Goal: Information Seeking & Learning: Learn about a topic

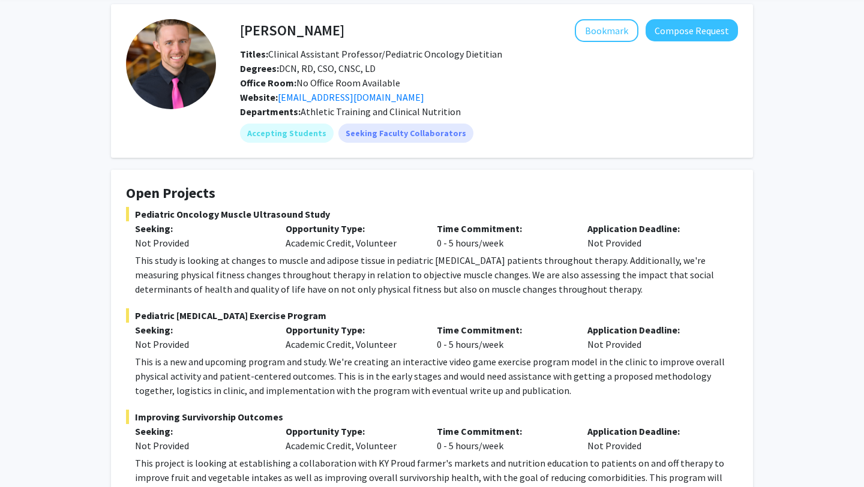
scroll to position [73, 0]
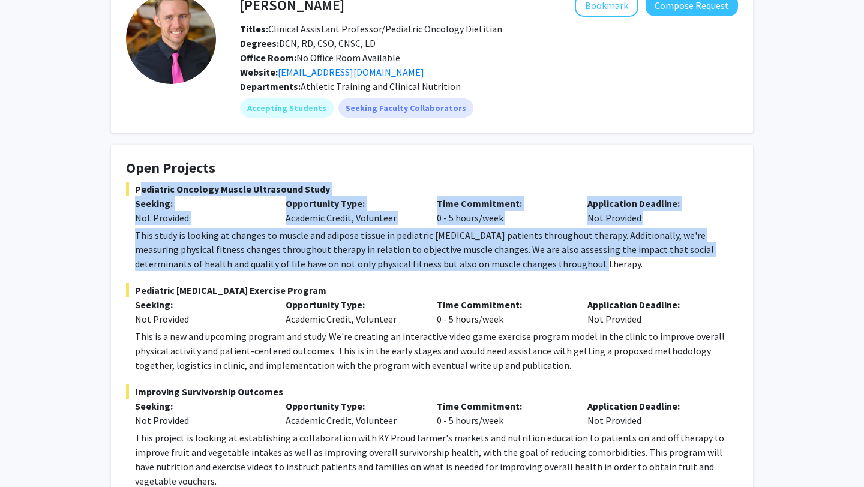
drag, startPoint x: 133, startPoint y: 184, endPoint x: 558, endPoint y: 264, distance: 432.6
click at [558, 264] on div "Pediatric Oncology Muscle Ultrasound Study Seeking: Not Provided Opportunity Ty…" at bounding box center [432, 226] width 612 height 89
copy div "Pediatric Oncology Muscle Ultrasound Study Seeking: Not Provided Opportunity Ty…"
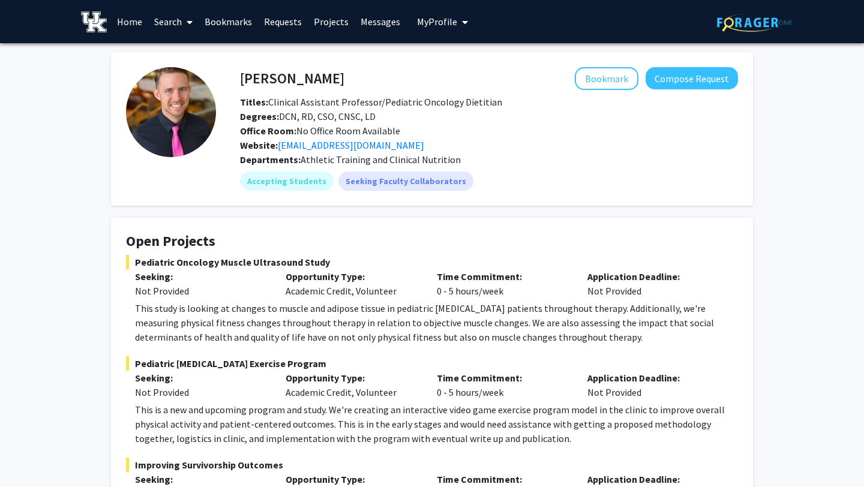
click at [514, 251] on fg-card-title "Open Projects" at bounding box center [432, 244] width 612 height 22
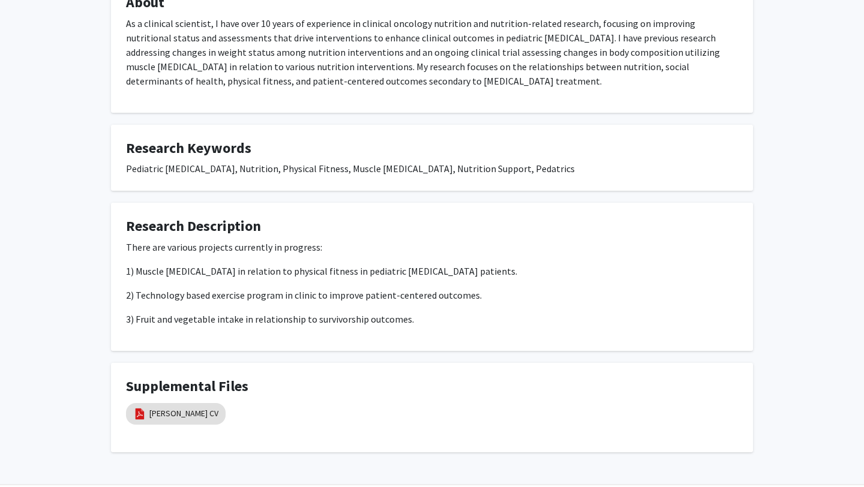
scroll to position [635, 0]
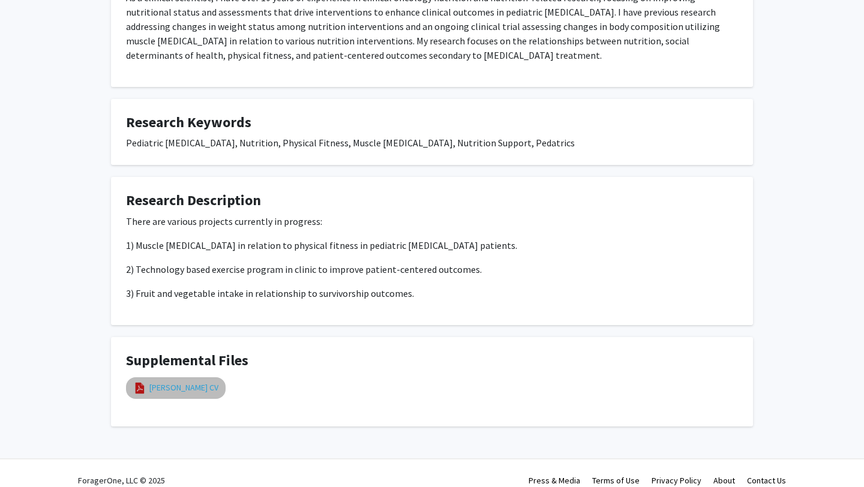
click at [155, 381] on link "[PERSON_NAME] CV" at bounding box center [183, 387] width 69 height 13
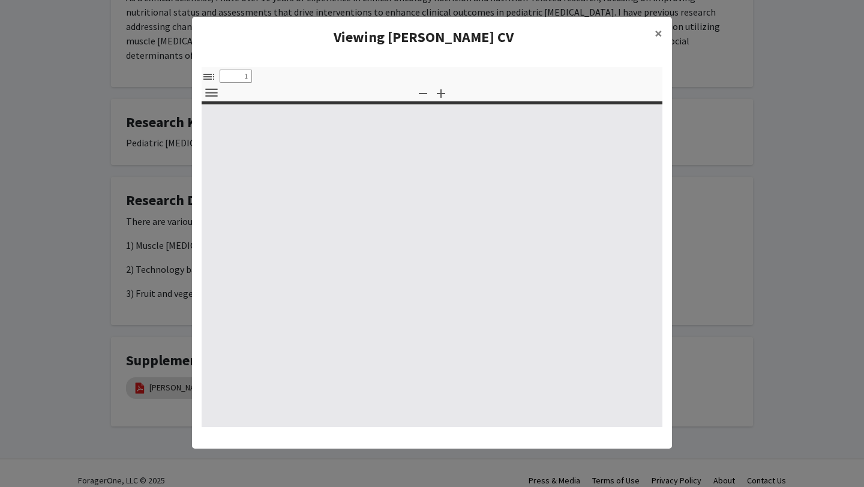
select select "custom"
type input "0"
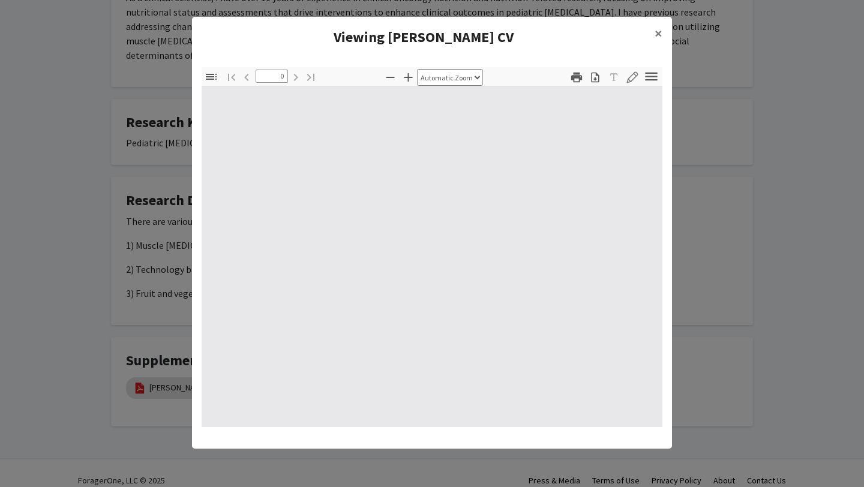
select select "custom"
type input "1"
select select "auto"
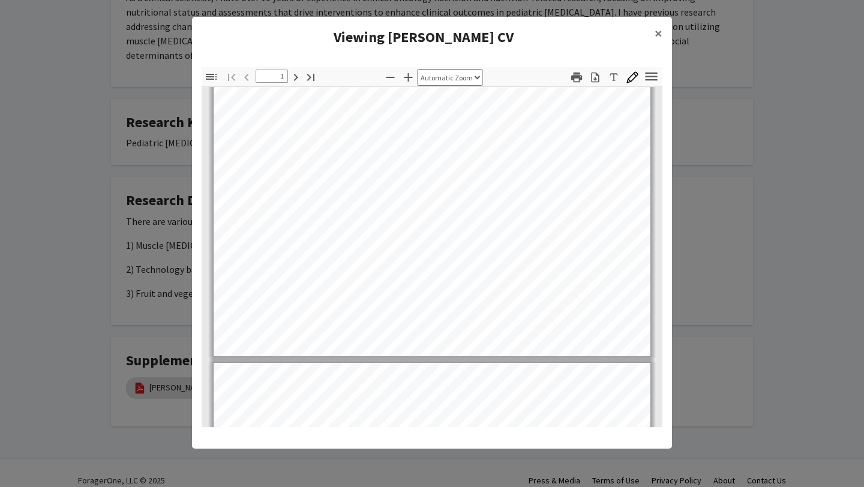
scroll to position [355, 0]
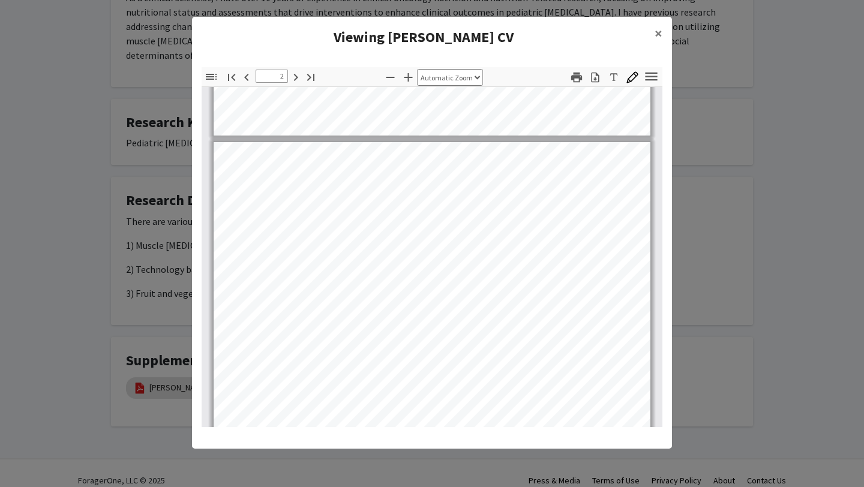
type input "1"
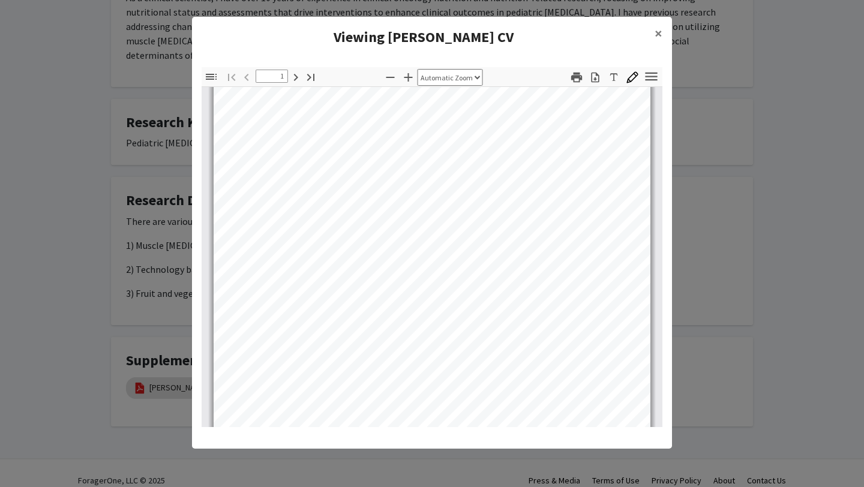
scroll to position [49, 0]
click at [656, 33] on span "×" at bounding box center [658, 33] width 8 height 19
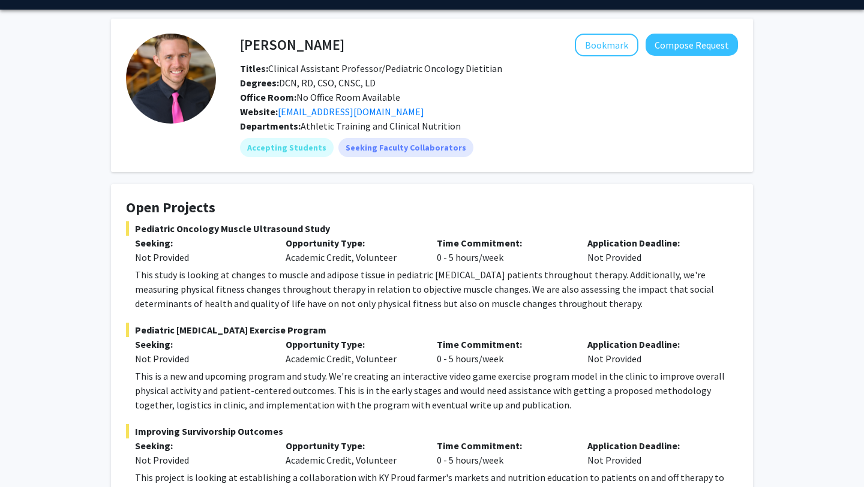
scroll to position [0, 0]
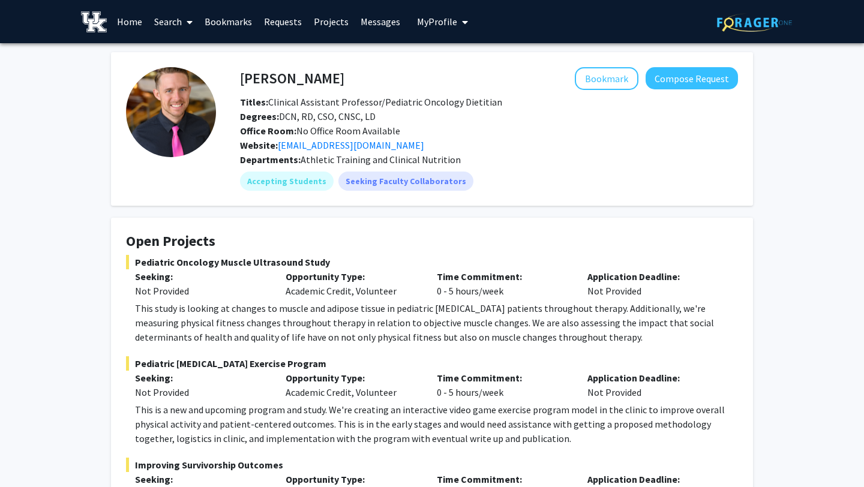
click at [128, 29] on link "Home" at bounding box center [129, 22] width 37 height 42
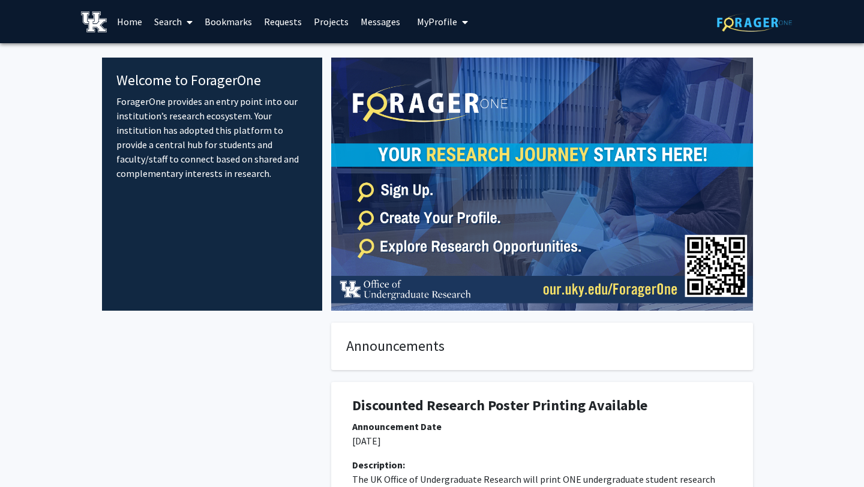
click at [192, 19] on icon at bounding box center [190, 22] width 6 height 10
click at [192, 55] on span "Faculty/Staff" at bounding box center [192, 55] width 88 height 24
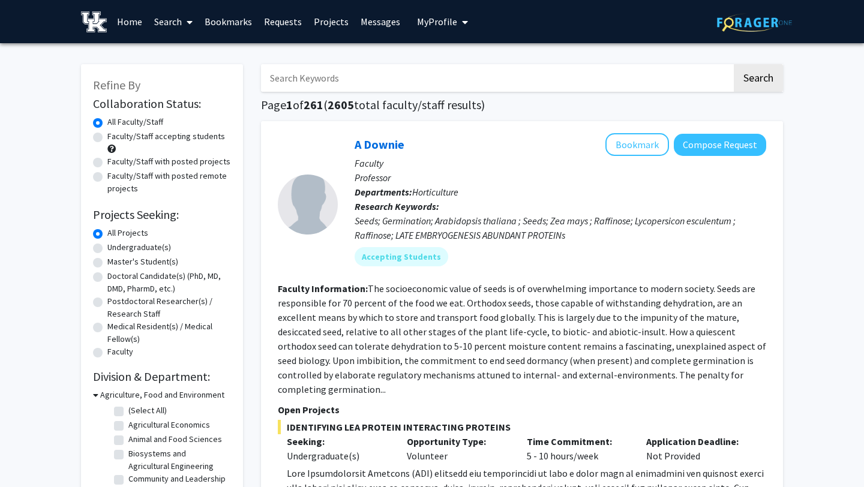
click at [392, 76] on input "Search Keywords" at bounding box center [496, 78] width 471 height 28
type input "medical"
click at [733, 64] on button "Search" at bounding box center [757, 78] width 49 height 28
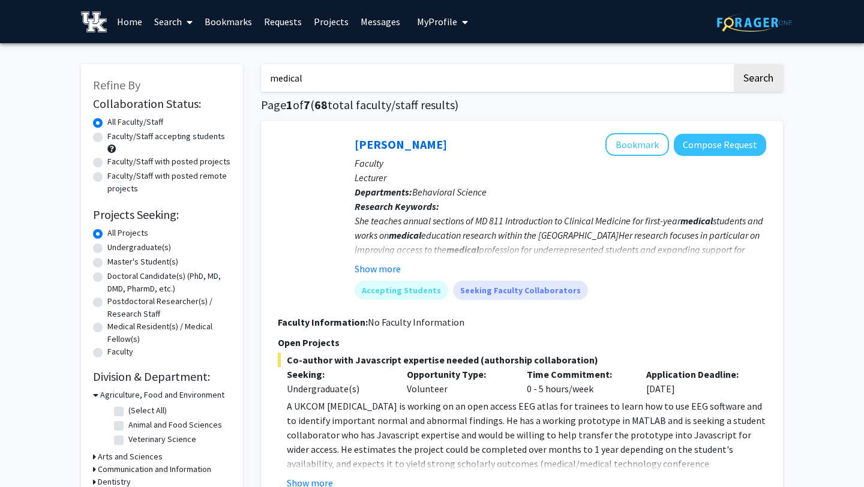
scroll to position [53, 0]
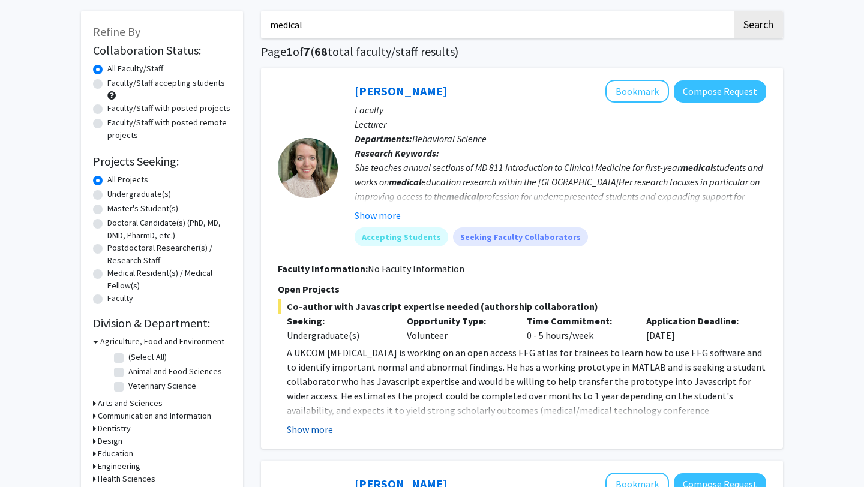
click at [316, 435] on button "Show more" at bounding box center [310, 429] width 46 height 14
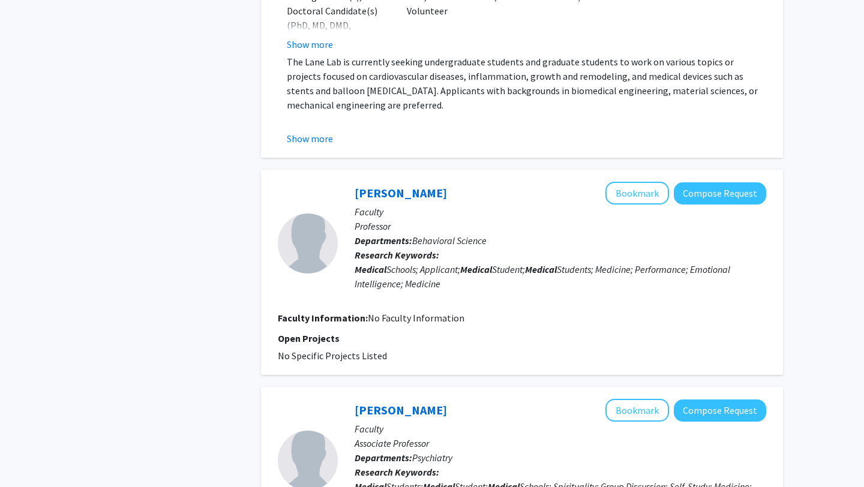
scroll to position [2415, 0]
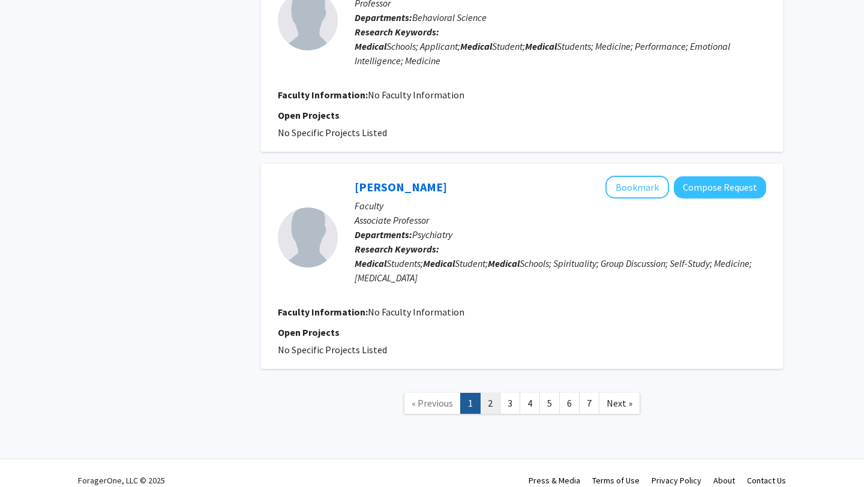
click at [489, 393] on link "2" at bounding box center [490, 403] width 20 height 21
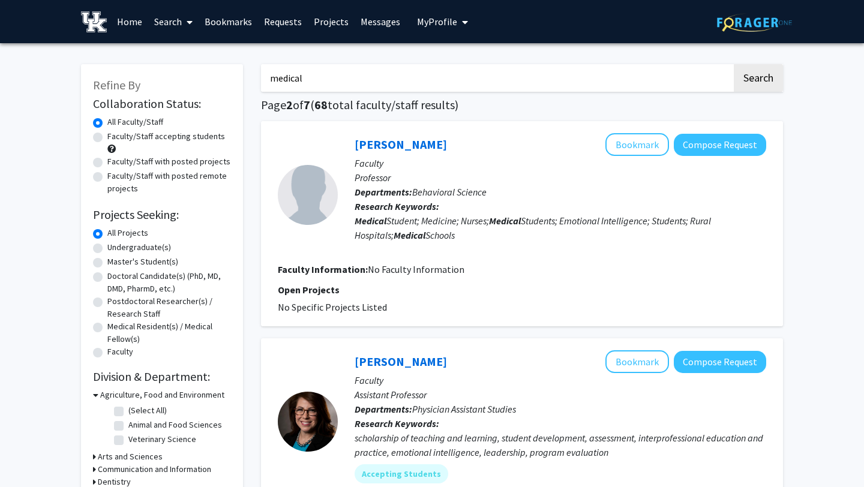
click at [336, 76] on input "medical" at bounding box center [496, 78] width 471 height 28
type input "[PERSON_NAME]"
click at [733, 64] on button "Search" at bounding box center [757, 78] width 49 height 28
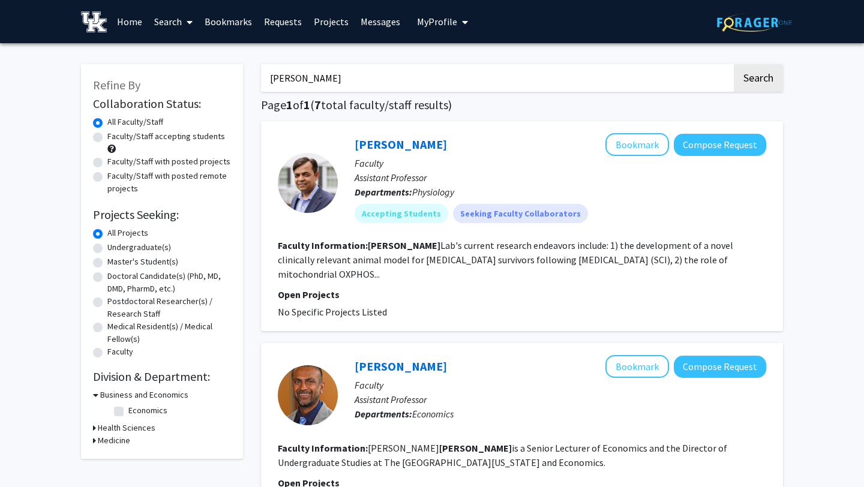
click at [181, 16] on link "Search" at bounding box center [173, 22] width 50 height 42
click at [177, 80] on span "Students" at bounding box center [184, 79] width 73 height 24
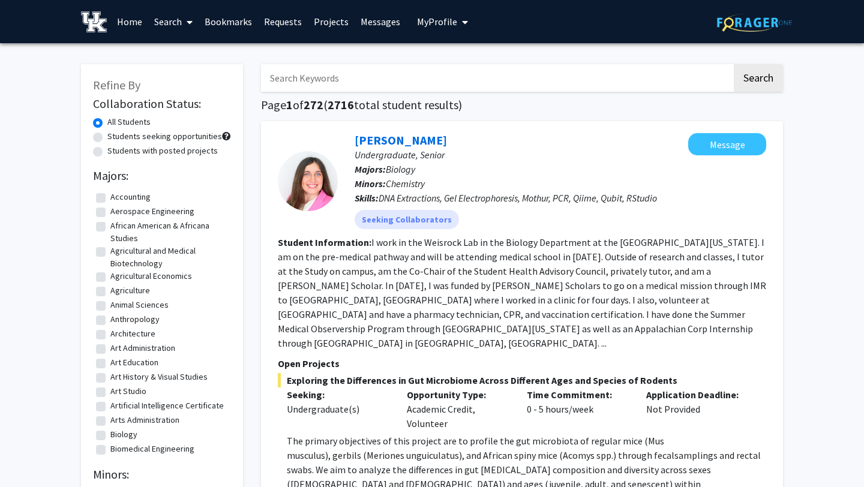
click at [282, 75] on input "Search Keywords" at bounding box center [496, 78] width 471 height 28
type input "[PERSON_NAME]"
click at [733, 64] on button "Search" at bounding box center [757, 78] width 49 height 28
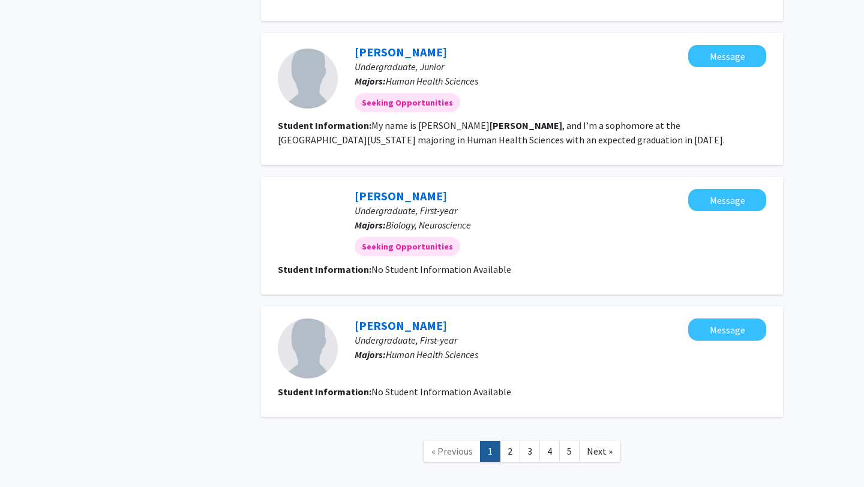
scroll to position [1327, 0]
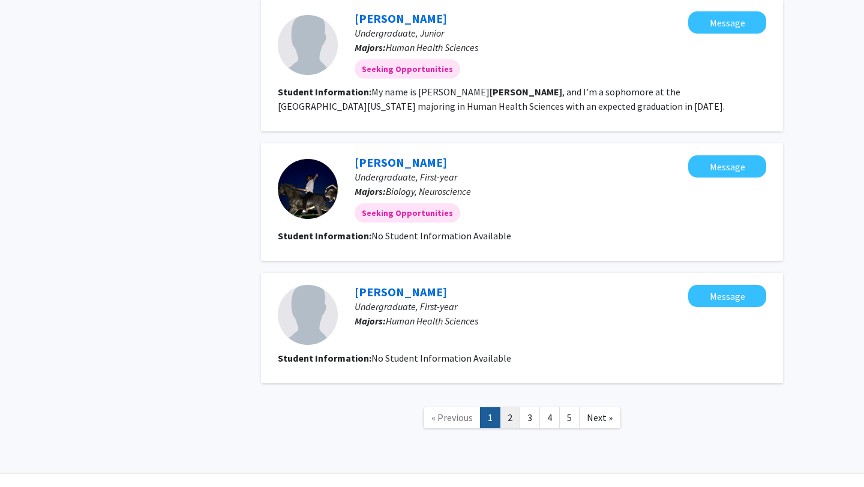
click at [506, 407] on link "2" at bounding box center [510, 417] width 20 height 21
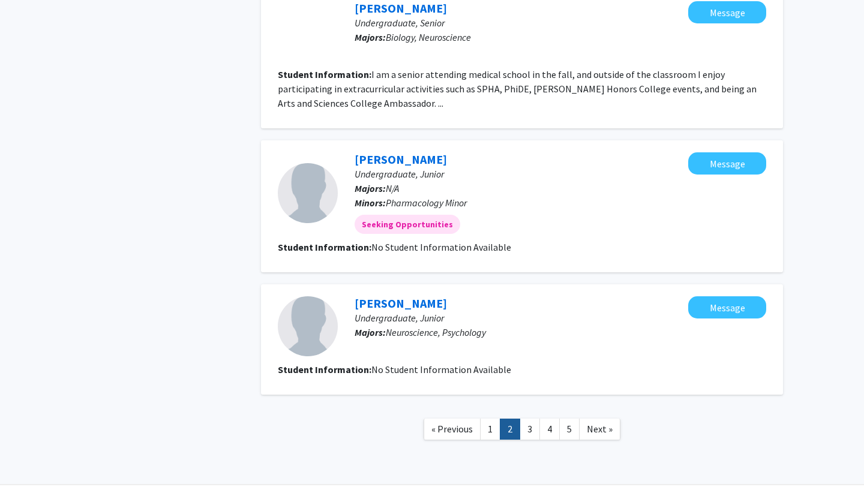
scroll to position [1175, 0]
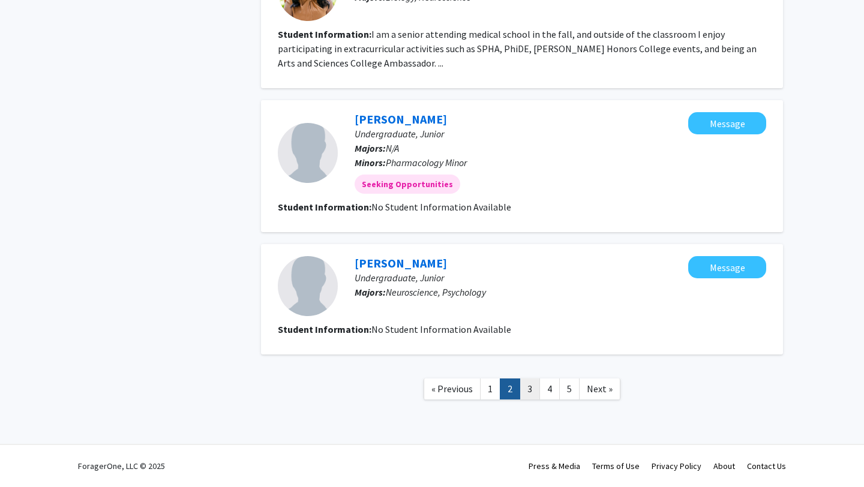
click at [530, 380] on link "3" at bounding box center [529, 388] width 20 height 21
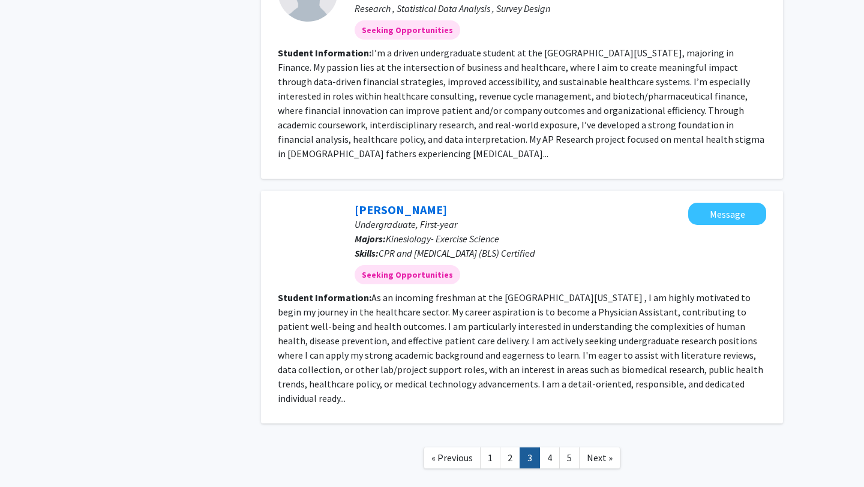
scroll to position [1220, 0]
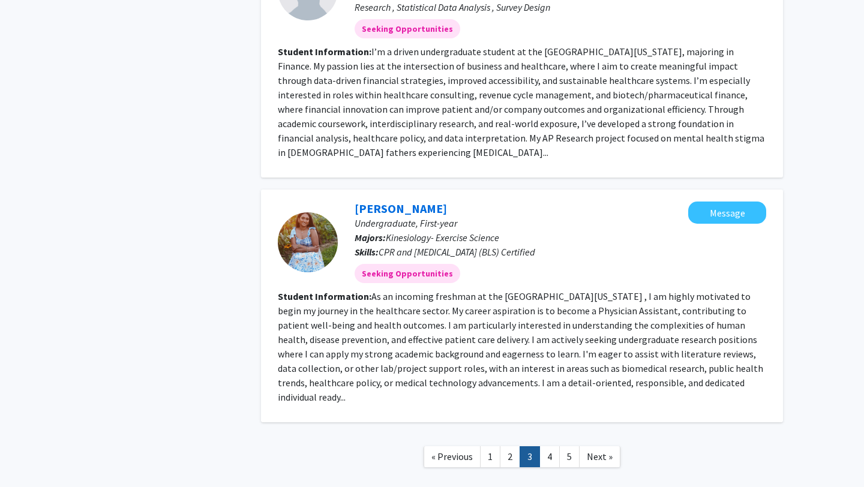
click at [546, 133] on fg-read-more "I’m a driven undergraduate student at the [GEOGRAPHIC_DATA][US_STATE], majoring…" at bounding box center [521, 102] width 486 height 113
click at [548, 446] on link "4" at bounding box center [549, 456] width 20 height 21
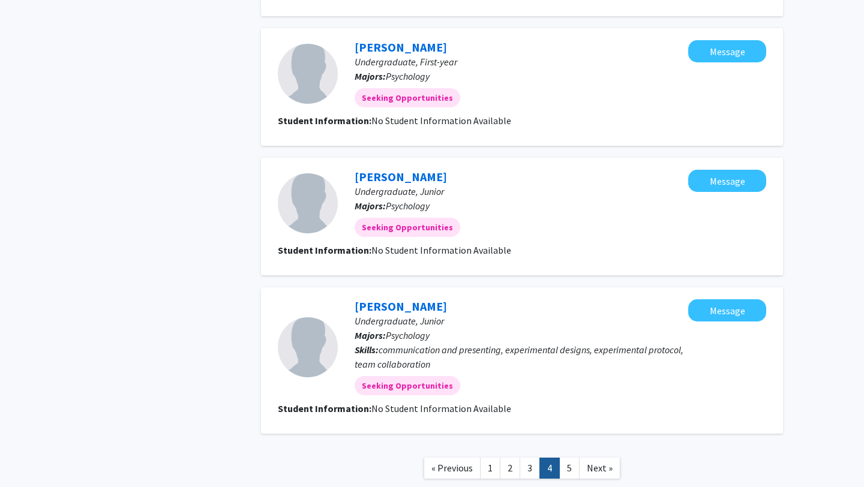
scroll to position [1077, 0]
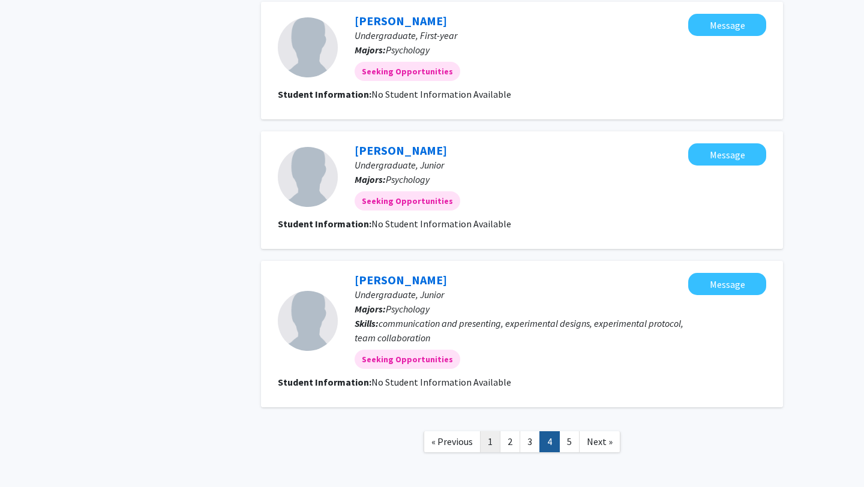
click at [492, 440] on link "1" at bounding box center [490, 441] width 20 height 21
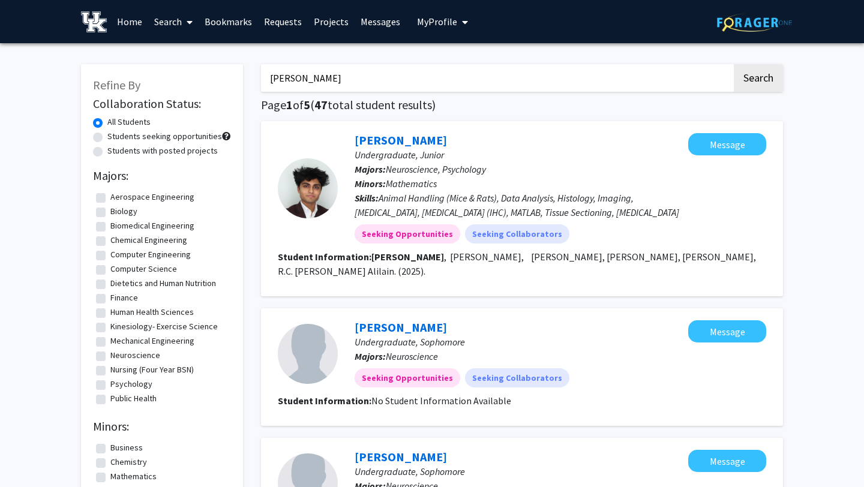
click at [299, 74] on input "[PERSON_NAME]" at bounding box center [496, 78] width 471 height 28
click at [190, 12] on span at bounding box center [187, 22] width 11 height 42
click at [197, 51] on span "Faculty/Staff" at bounding box center [192, 55] width 88 height 24
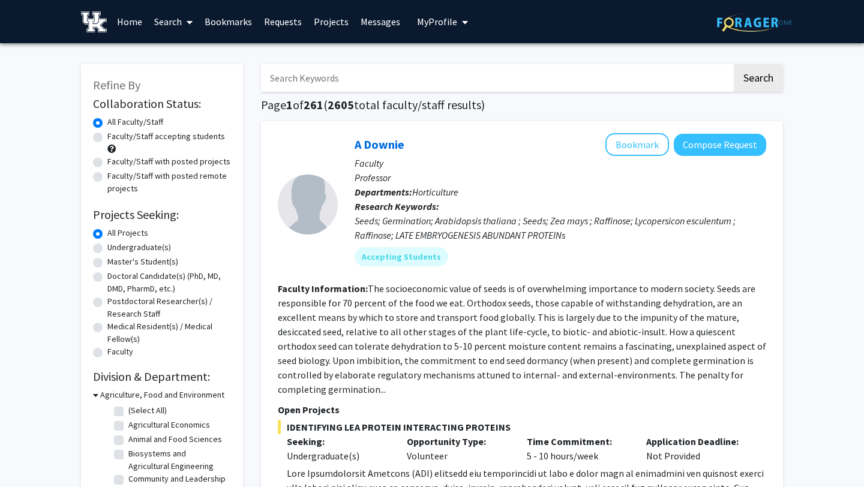
click at [335, 73] on input "Search Keywords" at bounding box center [496, 78] width 471 height 28
click at [733, 64] on button "Search" at bounding box center [757, 78] width 49 height 28
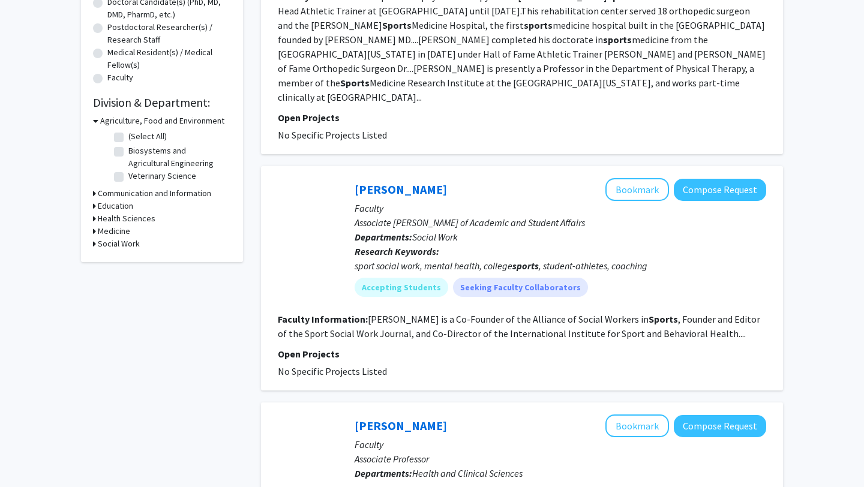
scroll to position [23, 0]
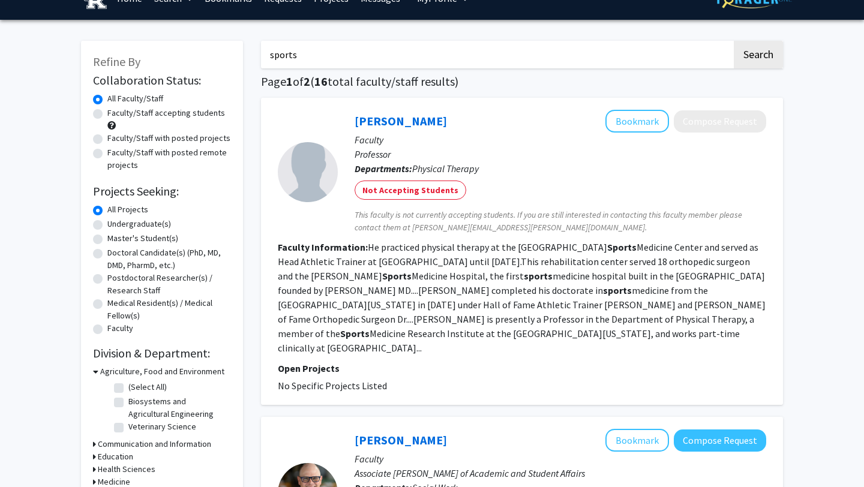
click at [364, 53] on input "sports" at bounding box center [496, 55] width 471 height 28
type input "sports medicine"
click at [733, 41] on button "Search" at bounding box center [757, 55] width 49 height 28
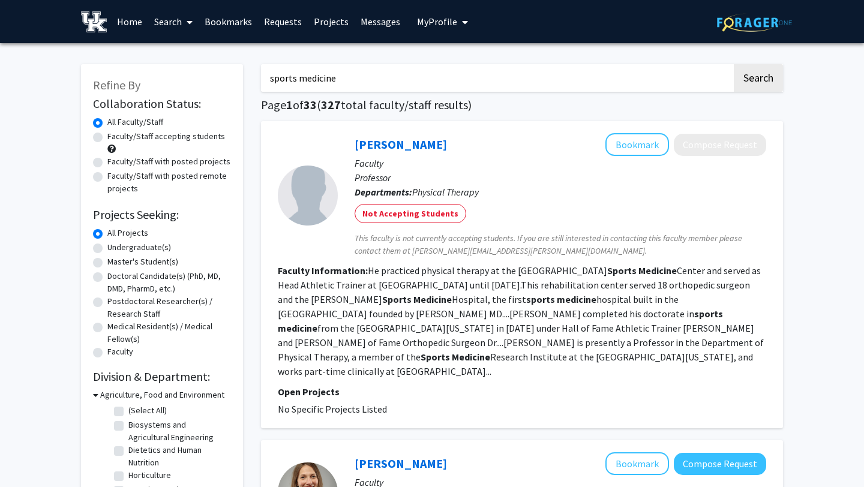
click at [345, 70] on input "sports medicine" at bounding box center [496, 78] width 471 height 28
type input "medical school"
click at [733, 64] on button "Search" at bounding box center [757, 78] width 49 height 28
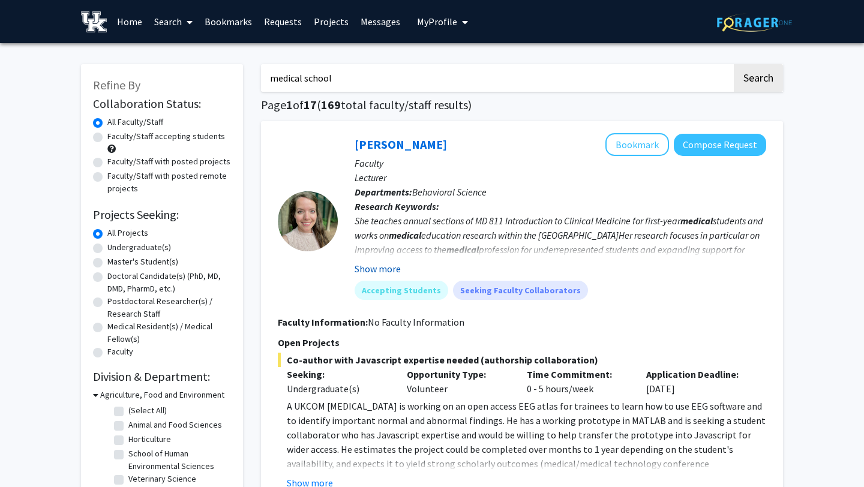
click at [388, 273] on button "Show more" at bounding box center [377, 268] width 46 height 14
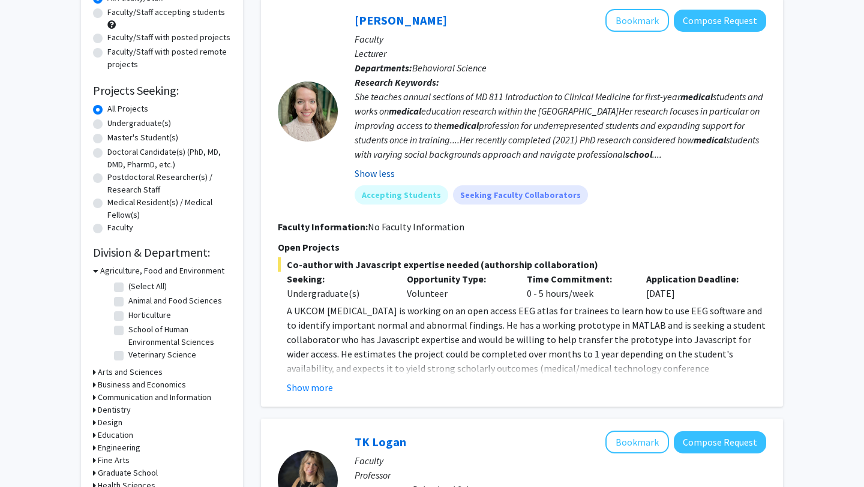
scroll to position [145, 0]
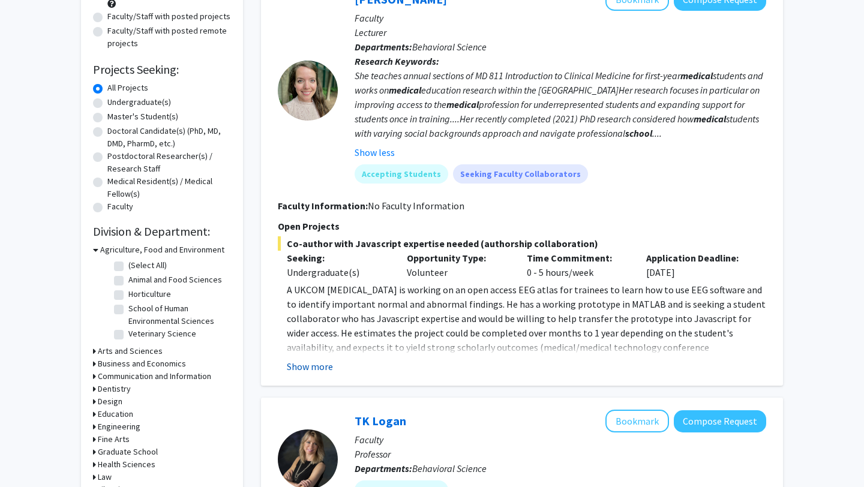
click at [323, 366] on button "Show more" at bounding box center [310, 366] width 46 height 14
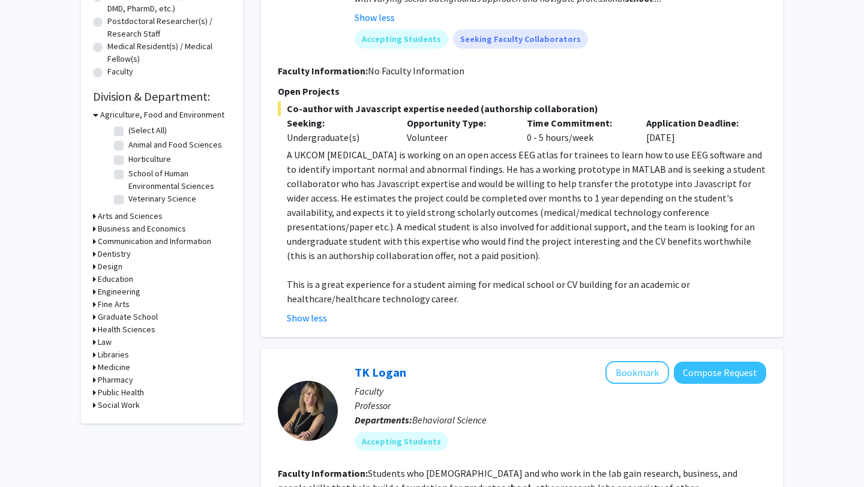
scroll to position [0, 0]
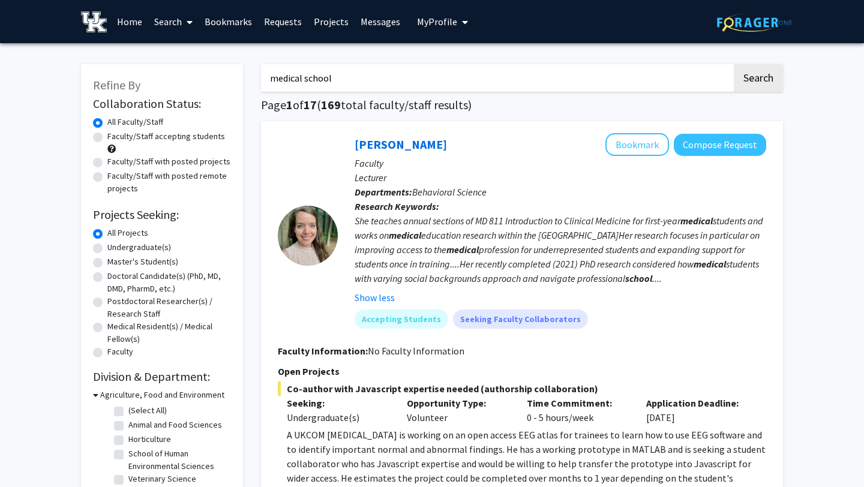
click at [368, 75] on input "medical school" at bounding box center [496, 78] width 471 height 28
type input "medicine"
click at [733, 64] on button "Search" at bounding box center [757, 78] width 49 height 28
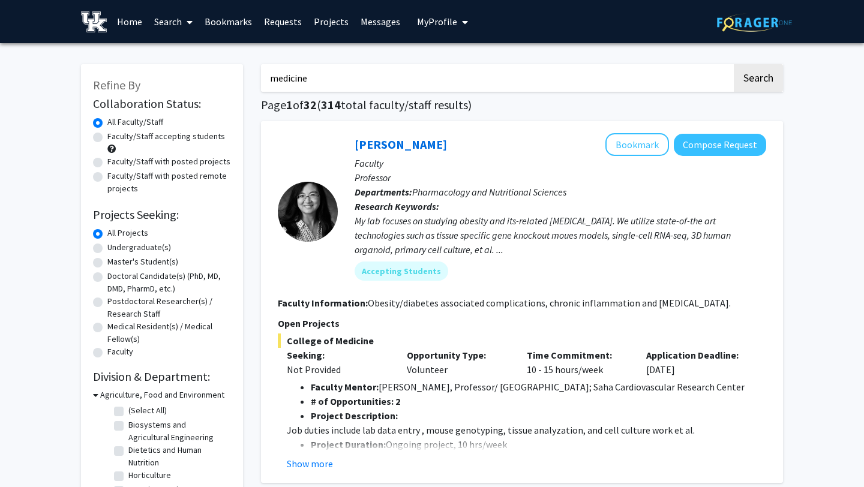
click at [171, 139] on label "Faculty/Staff accepting students" at bounding box center [166, 136] width 118 height 13
click at [115, 138] on input "Faculty/Staff accepting students" at bounding box center [111, 134] width 8 height 8
radio input "true"
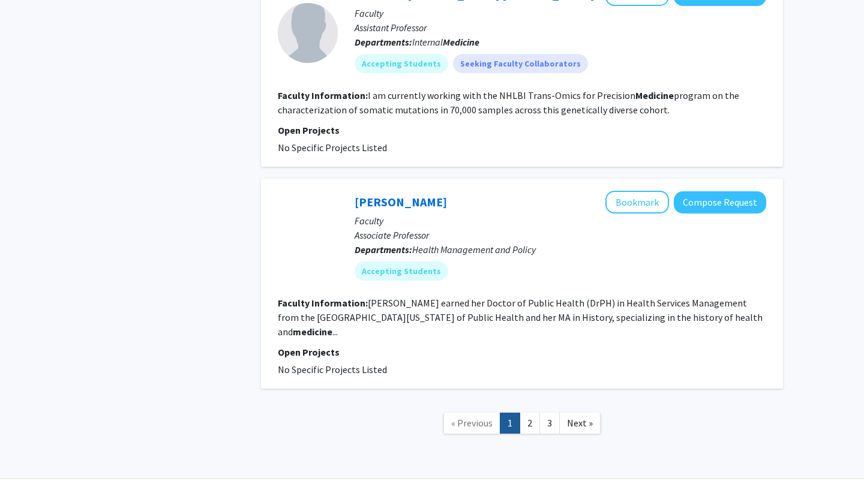
scroll to position [2836, 0]
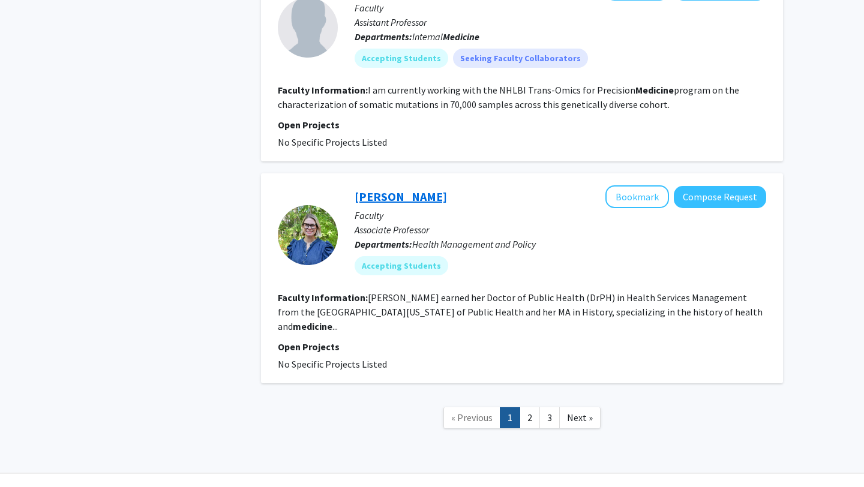
click at [372, 189] on link "[PERSON_NAME]" at bounding box center [400, 196] width 92 height 15
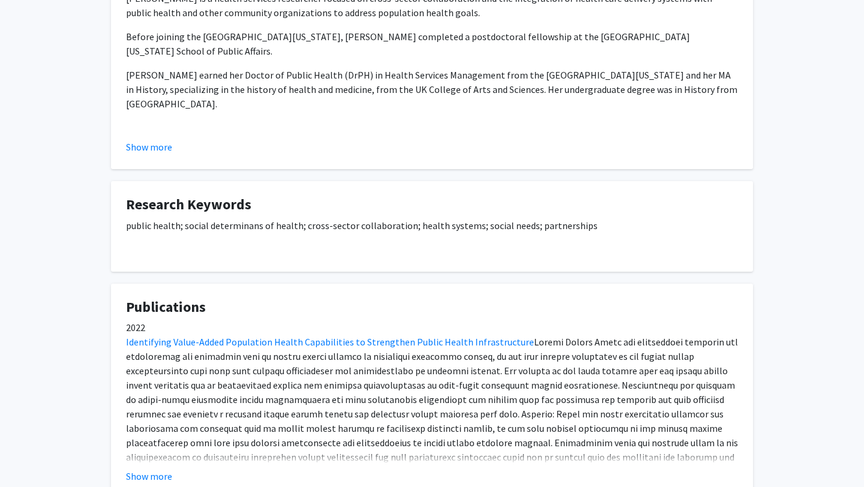
scroll to position [300, 0]
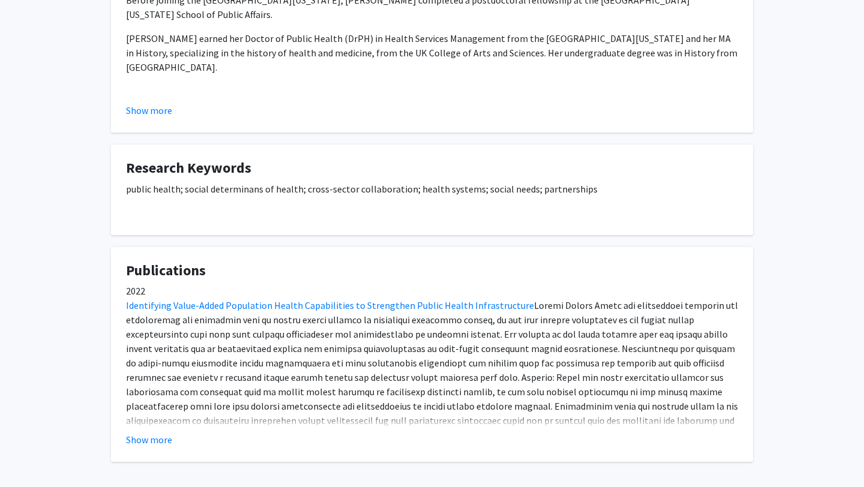
click at [142, 101] on fg-read-more "[PERSON_NAME] is a health services researcher focused on cross-sector collabora…" at bounding box center [432, 35] width 612 height 163
click at [153, 110] on button "Show more" at bounding box center [149, 110] width 46 height 14
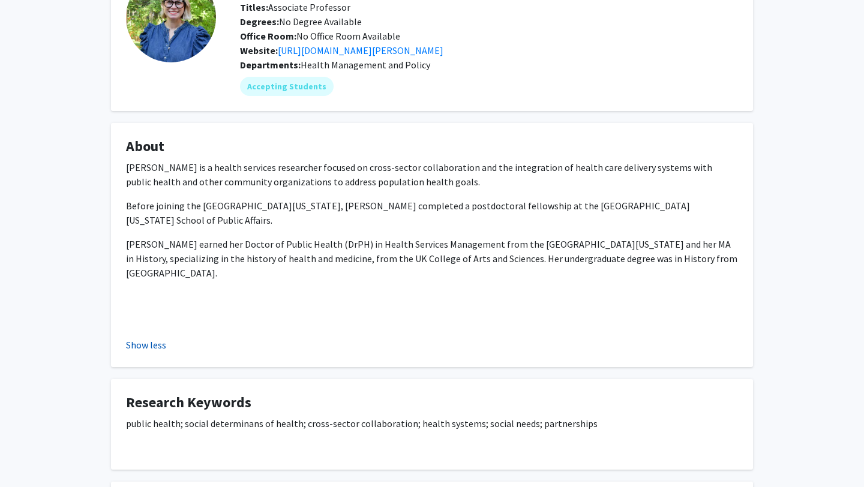
scroll to position [0, 0]
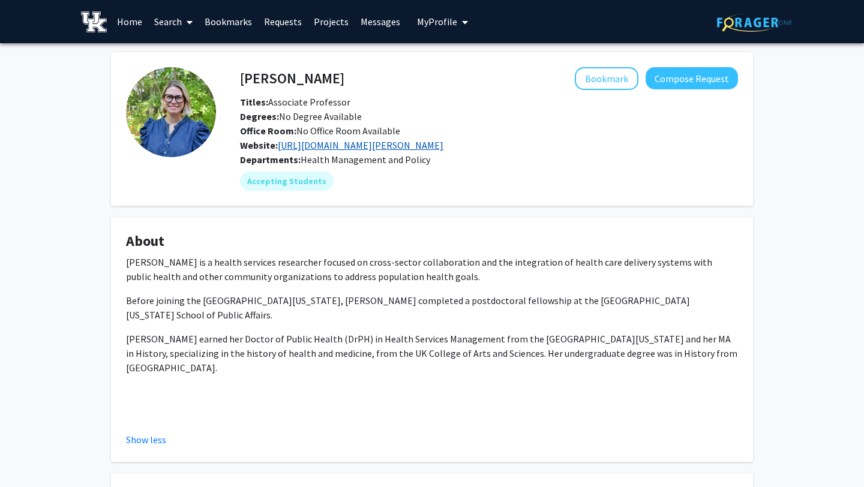
click at [306, 142] on link "[URL][DOMAIN_NAME][PERSON_NAME]" at bounding box center [361, 145] width 166 height 12
click at [297, 180] on mat-chip "Accepting Students" at bounding box center [287, 181] width 94 height 19
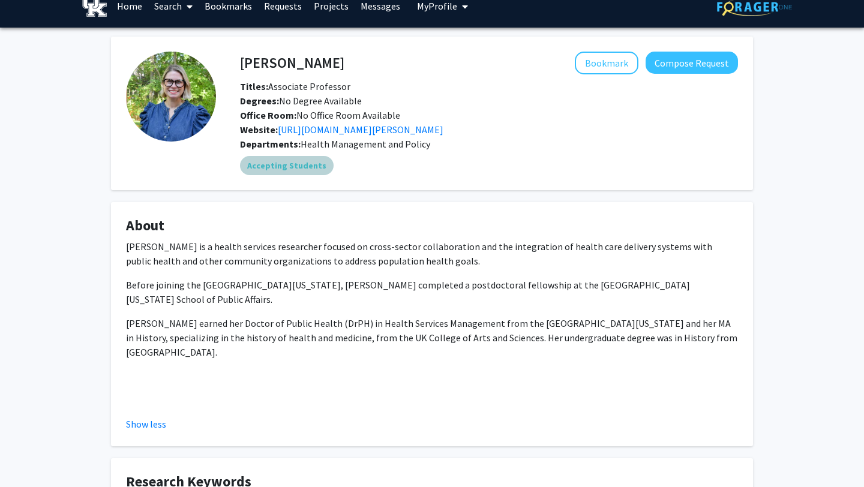
scroll to position [32, 0]
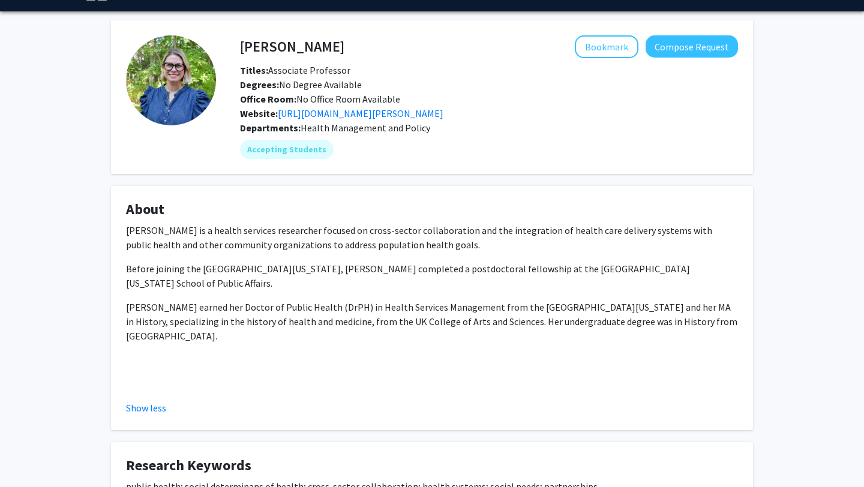
click at [340, 191] on fg-card "About [PERSON_NAME] is a health services researcher focused on cross-sector col…" at bounding box center [432, 308] width 642 height 244
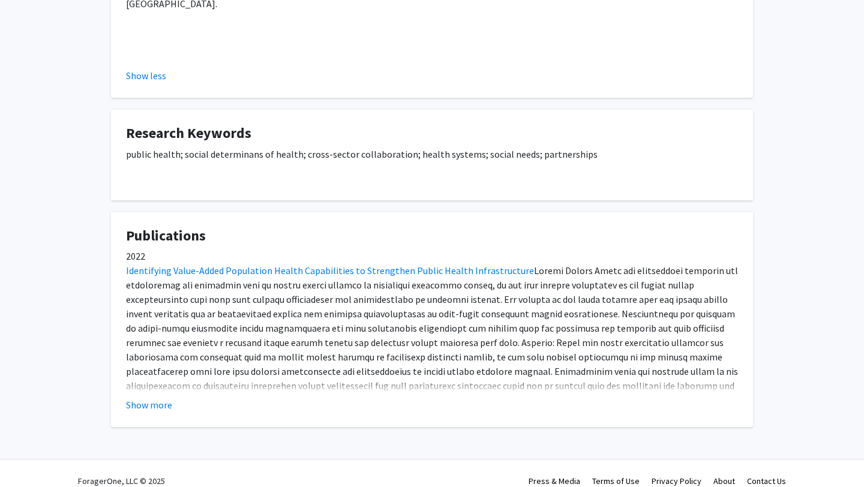
scroll to position [379, 0]
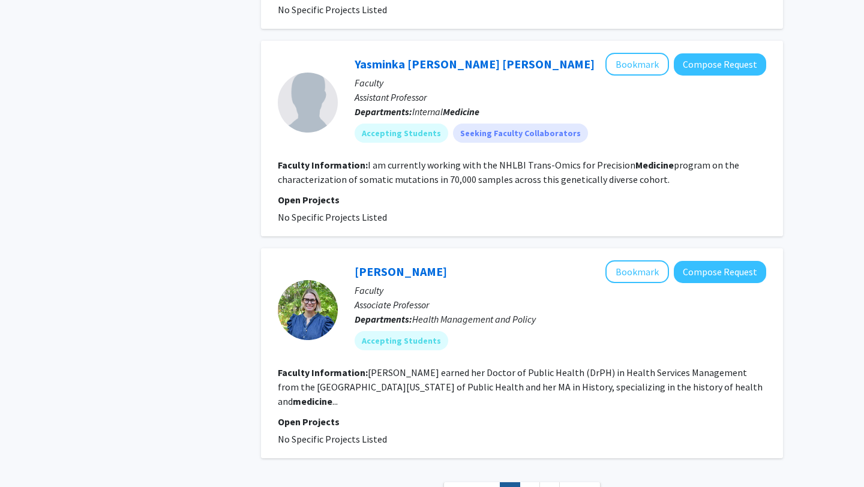
scroll to position [2836, 0]
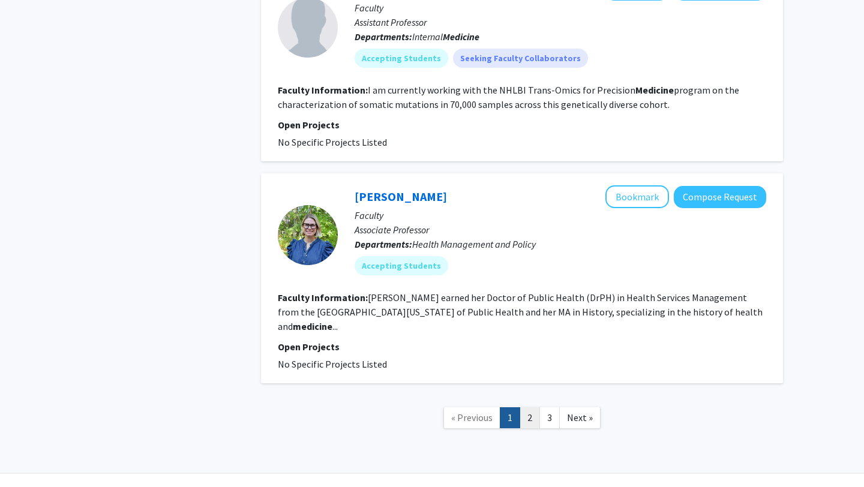
click at [525, 407] on link "2" at bounding box center [529, 417] width 20 height 21
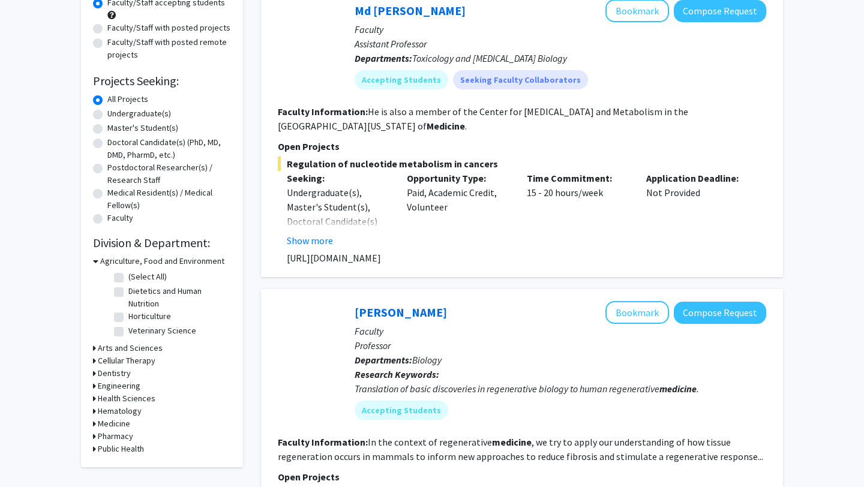
scroll to position [131, 0]
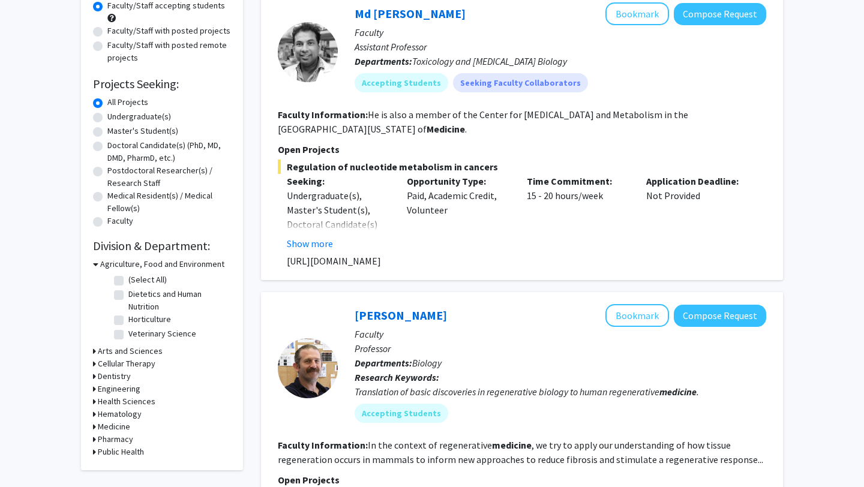
click at [202, 32] on label "Faculty/Staff with posted projects" at bounding box center [168, 31] width 123 height 13
click at [115, 32] on input "Faculty/Staff with posted projects" at bounding box center [111, 29] width 8 height 8
radio input "true"
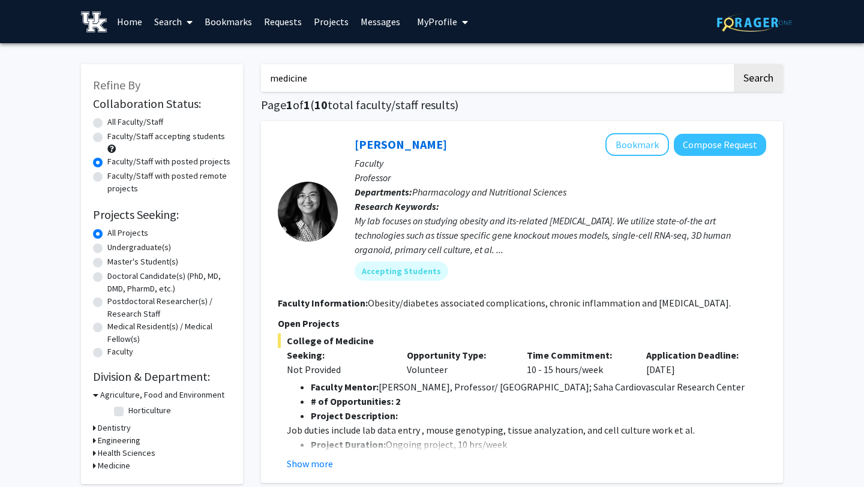
click at [182, 138] on label "Faculty/Staff accepting students" at bounding box center [166, 136] width 118 height 13
click at [115, 138] on input "Faculty/Staff accepting students" at bounding box center [111, 134] width 8 height 8
radio input "true"
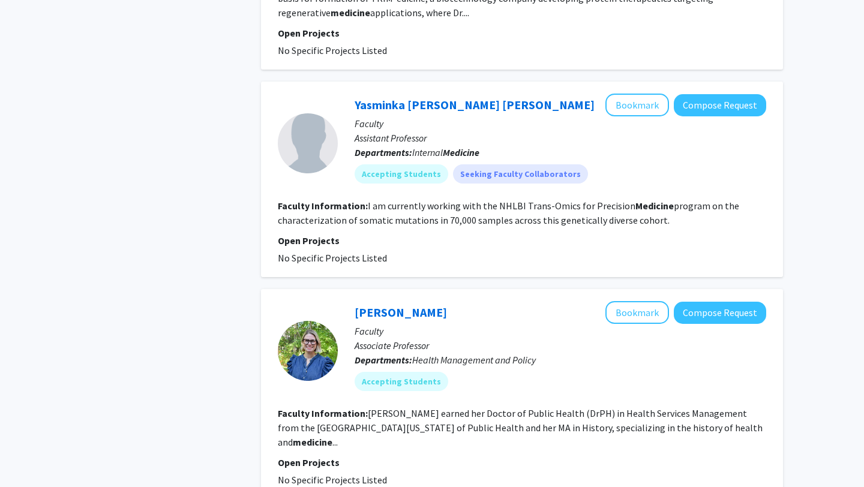
scroll to position [2836, 0]
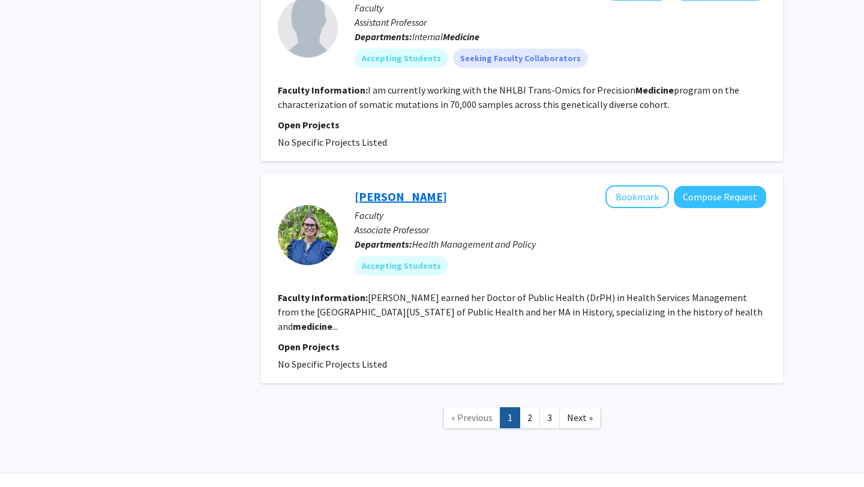
click at [399, 189] on link "[PERSON_NAME]" at bounding box center [400, 196] width 92 height 15
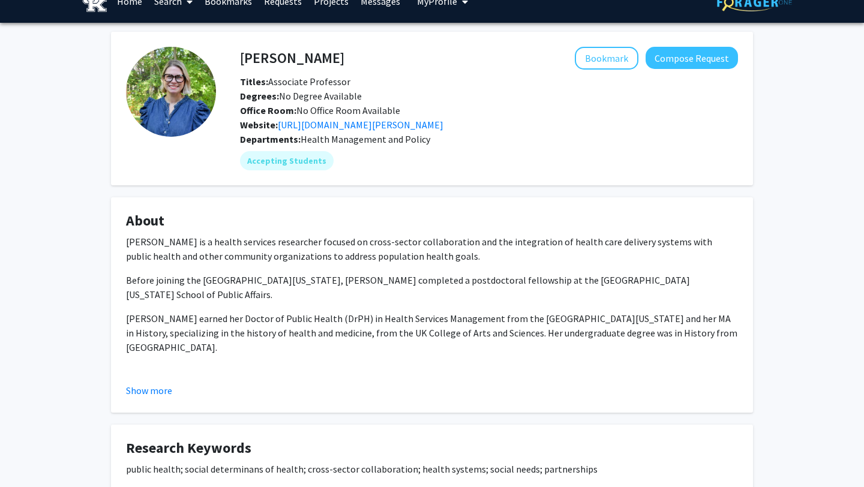
scroll to position [40, 0]
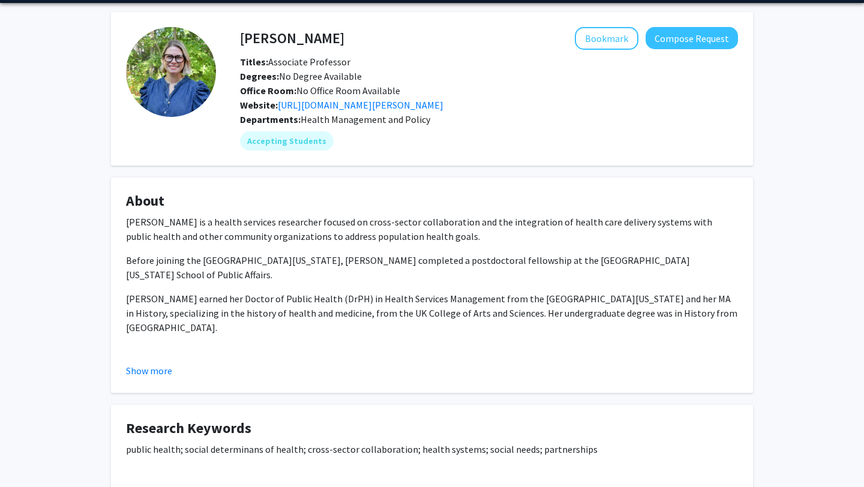
click at [297, 42] on h4 "[PERSON_NAME]" at bounding box center [292, 38] width 104 height 22
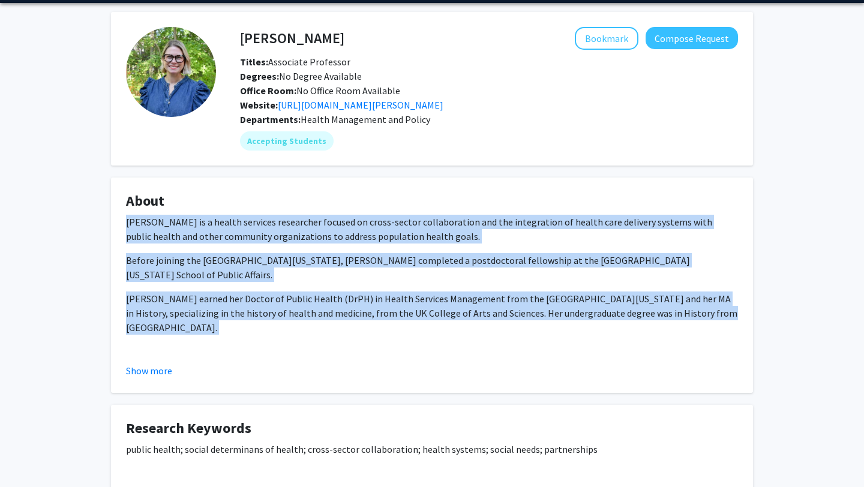
drag, startPoint x: 127, startPoint y: 220, endPoint x: 281, endPoint y: 348, distance: 200.6
click at [281, 348] on div "[PERSON_NAME] is a health services researcher focused on cross-sector collabora…" at bounding box center [432, 296] width 612 height 163
copy div "[PERSON_NAME] is a health services researcher focused on cross-sector collabora…"
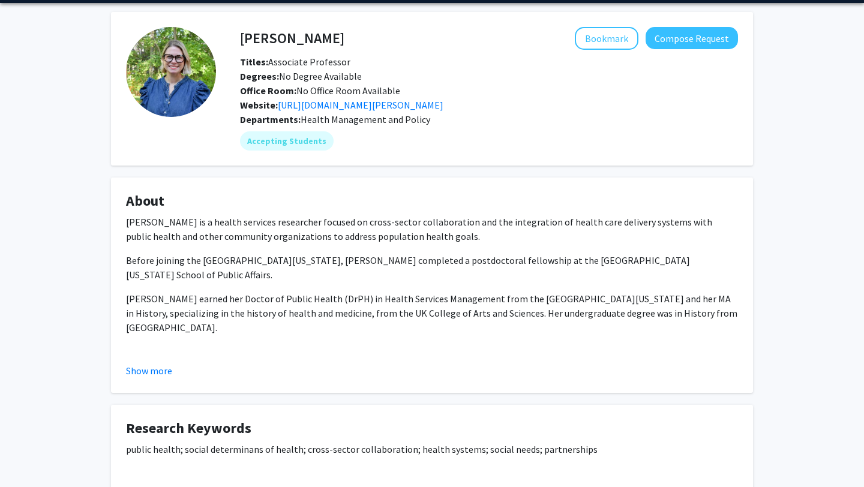
click at [611, 178] on fg-card "About [PERSON_NAME] is a health services researcher focused on cross-sector col…" at bounding box center [432, 285] width 642 height 215
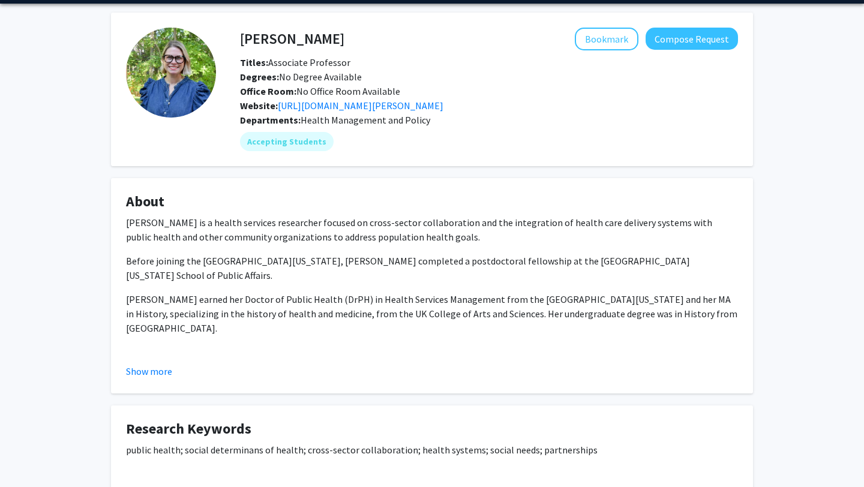
scroll to position [0, 0]
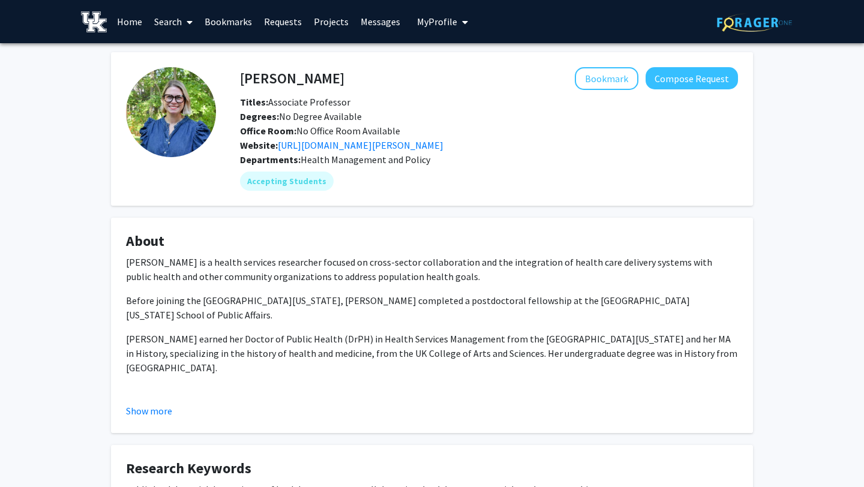
click at [322, 19] on link "Projects" at bounding box center [331, 22] width 47 height 42
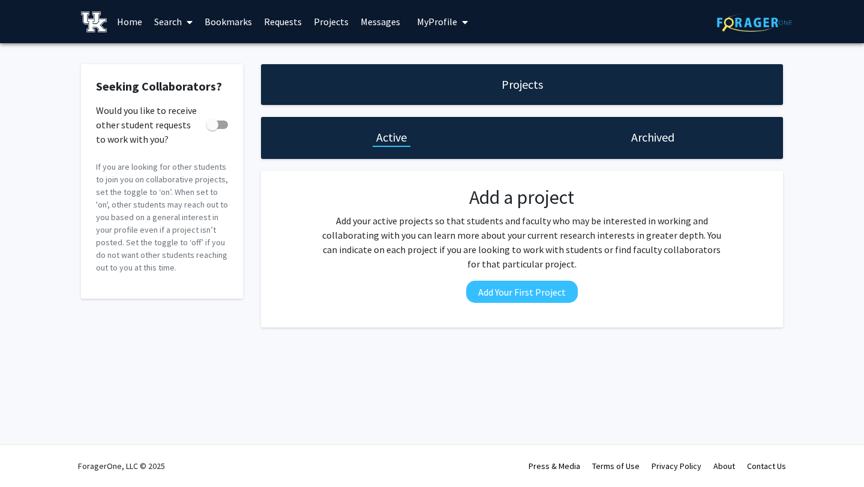
click at [173, 29] on link "Search" at bounding box center [173, 22] width 50 height 42
click at [177, 45] on span "Faculty/Staff" at bounding box center [192, 55] width 88 height 24
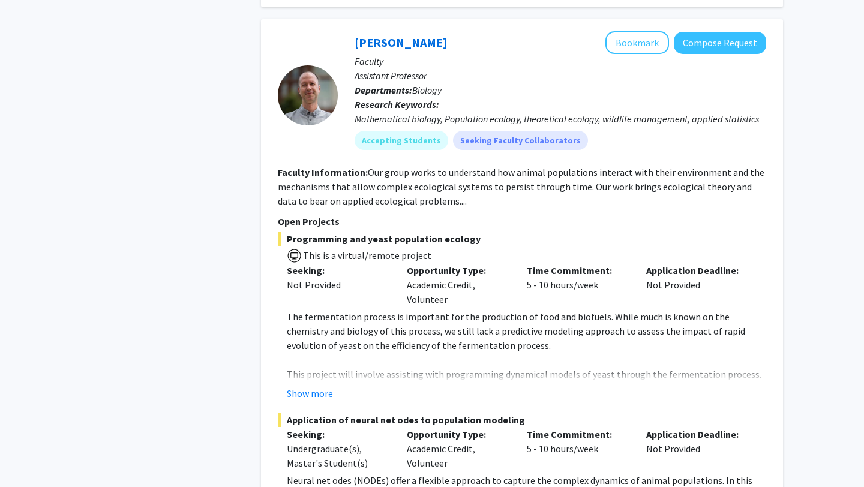
scroll to position [2564, 0]
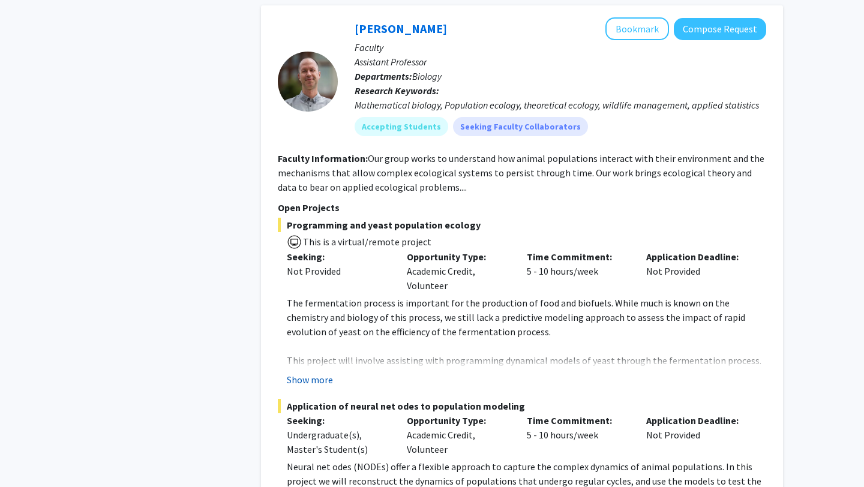
click at [323, 372] on button "Show more" at bounding box center [310, 379] width 46 height 14
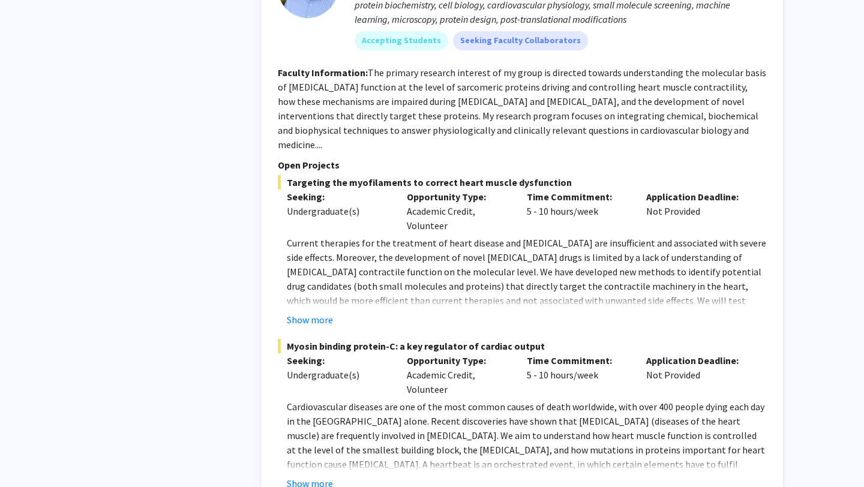
scroll to position [4728, 0]
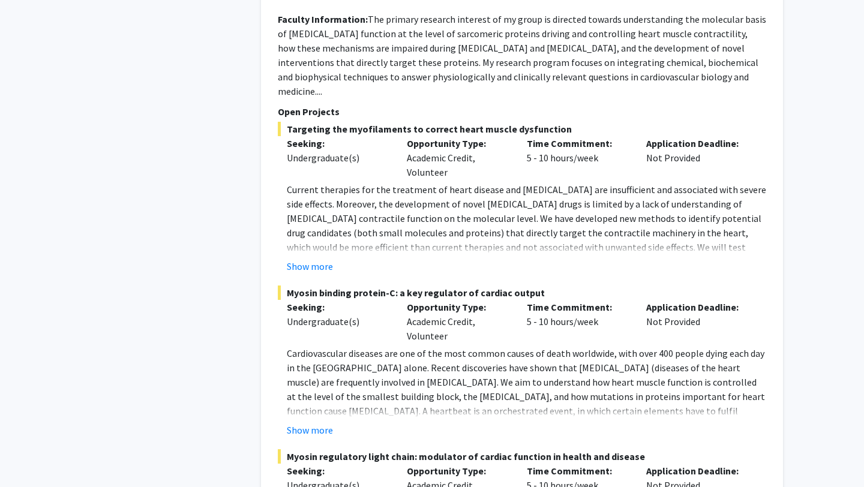
scroll to position [4623, 0]
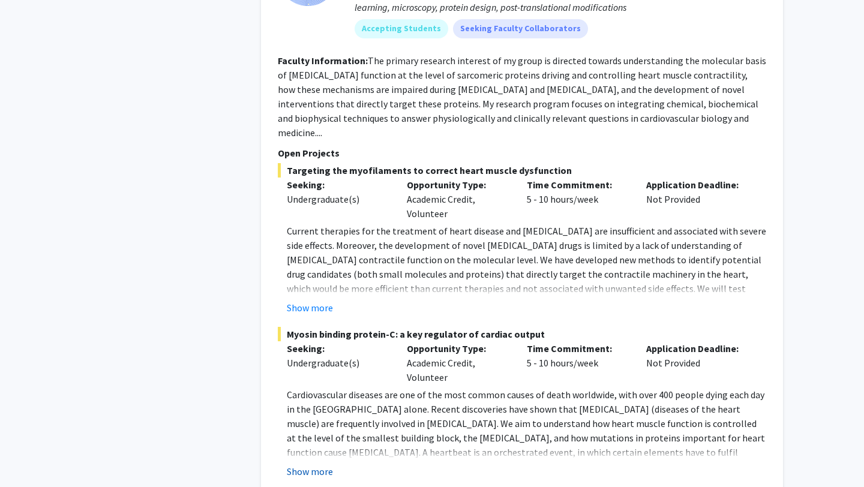
click at [309, 464] on button "Show more" at bounding box center [310, 471] width 46 height 14
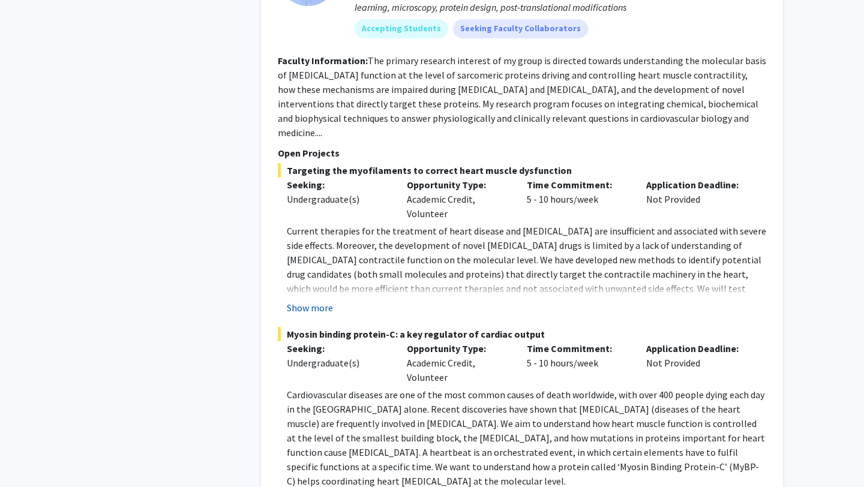
click at [308, 300] on button "Show more" at bounding box center [310, 307] width 46 height 14
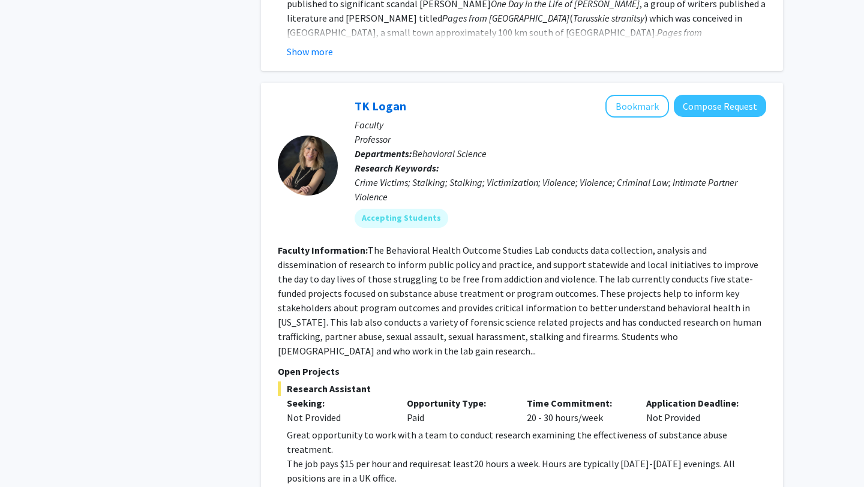
scroll to position [6488, 0]
